Goal: Find specific page/section: Find specific page/section

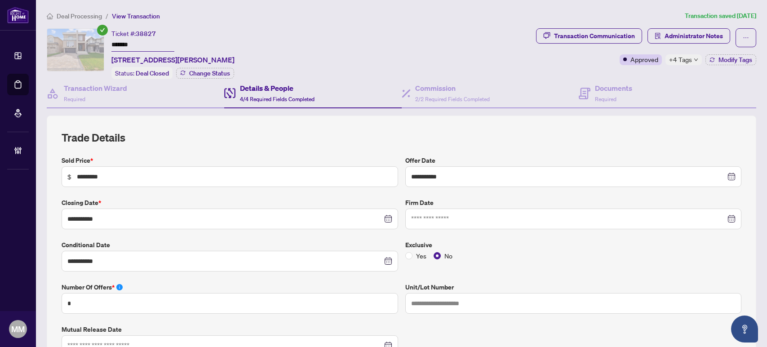
click at [53, 15] on icon "home" at bounding box center [50, 16] width 6 height 6
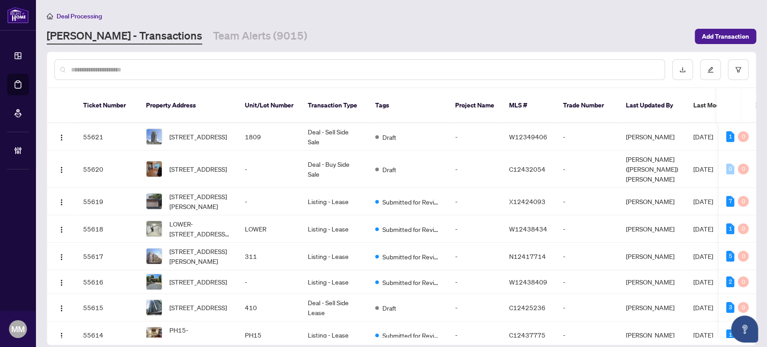
click at [677, 10] on main "Deal Processing [PERSON_NAME] - Transactions Team Alerts (9015) Add Transaction…" at bounding box center [401, 173] width 731 height 347
click at [400, 67] on input "text" at bounding box center [364, 70] width 587 height 10
type input "*"
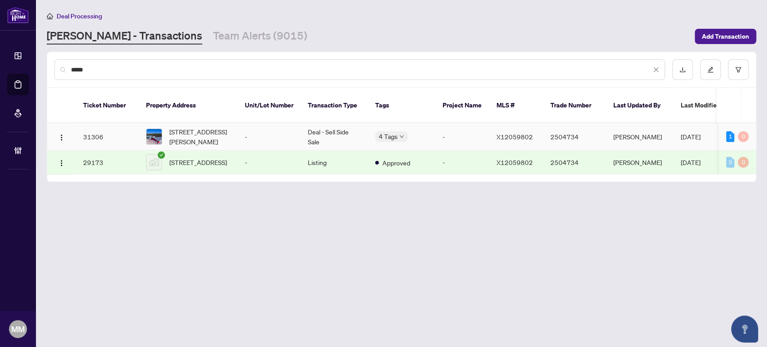
type input "*****"
click at [456, 123] on td "-" at bounding box center [463, 136] width 54 height 27
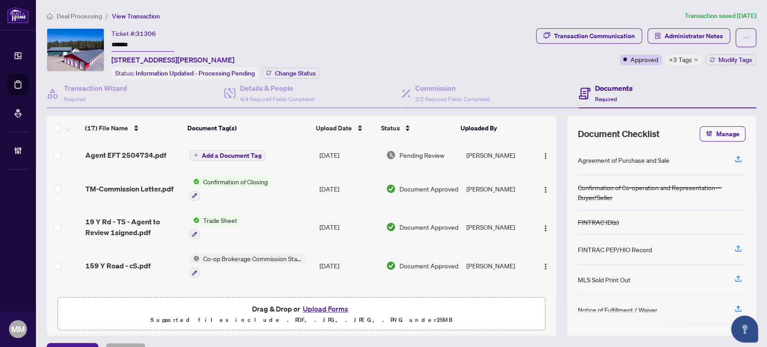
click at [686, 98] on div "Documents Required" at bounding box center [668, 93] width 178 height 29
click at [669, 40] on span "Administrator Notes" at bounding box center [694, 36] width 58 height 14
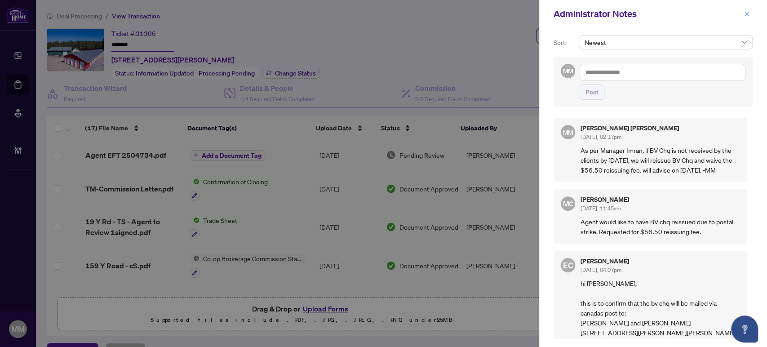
click at [744, 13] on icon "close" at bounding box center [747, 14] width 6 height 6
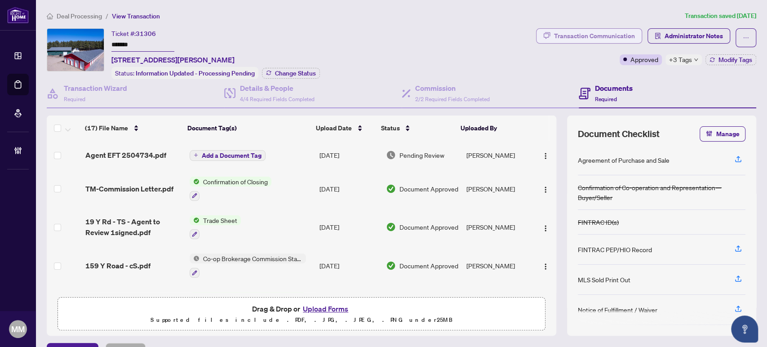
click at [617, 31] on div "Transaction Communication" at bounding box center [594, 36] width 81 height 14
type textarea "**********"
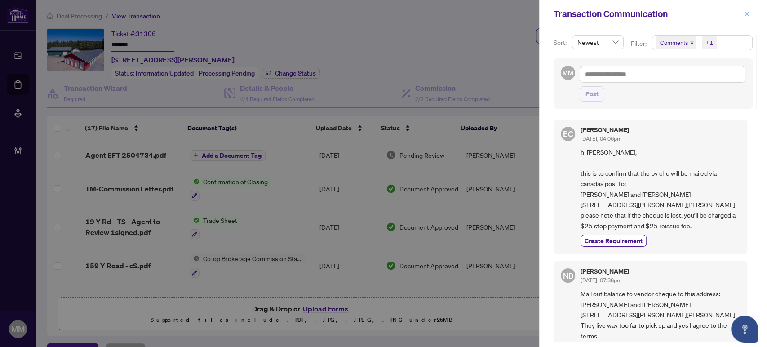
click at [746, 18] on span "button" at bounding box center [747, 14] width 6 height 14
